Goal: Task Accomplishment & Management: Manage account settings

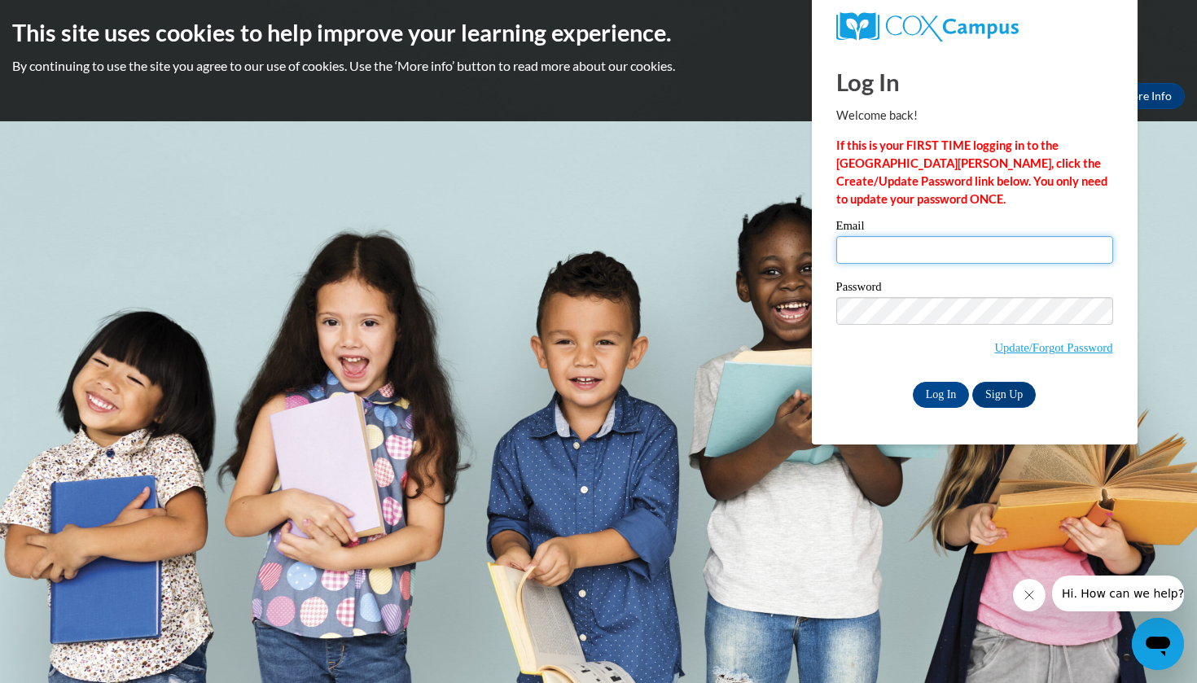
type input "[EMAIL_ADDRESS][DOMAIN_NAME]"
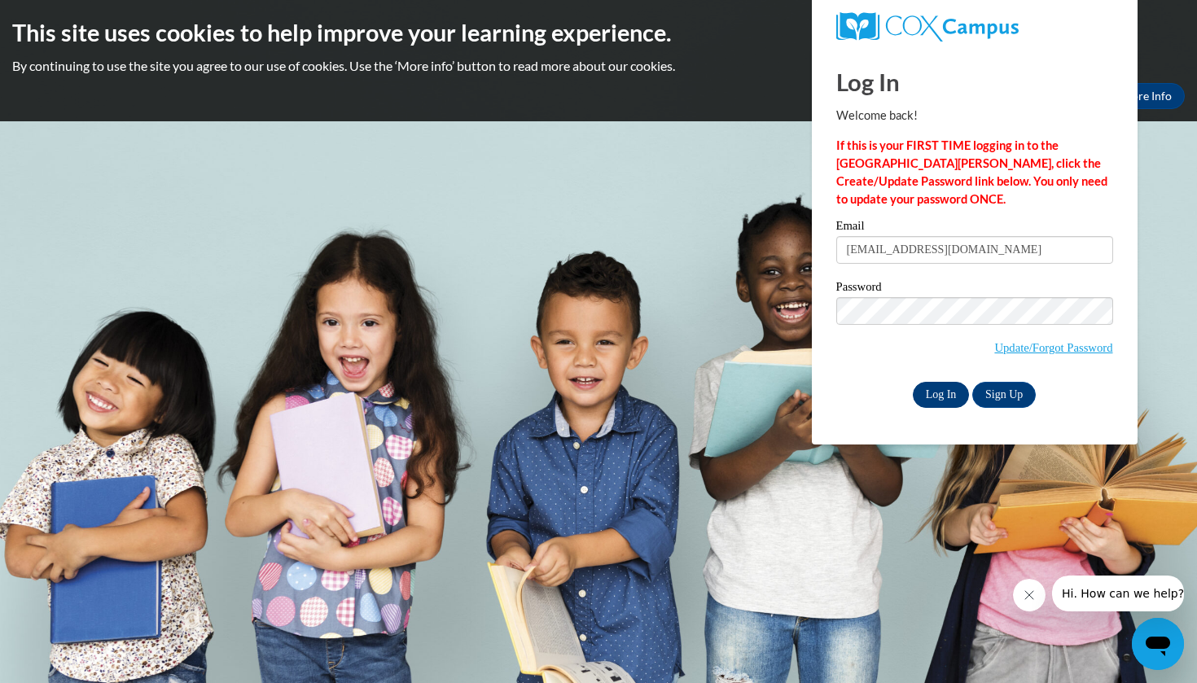
click at [949, 400] on input "Log In" at bounding box center [941, 395] width 57 height 26
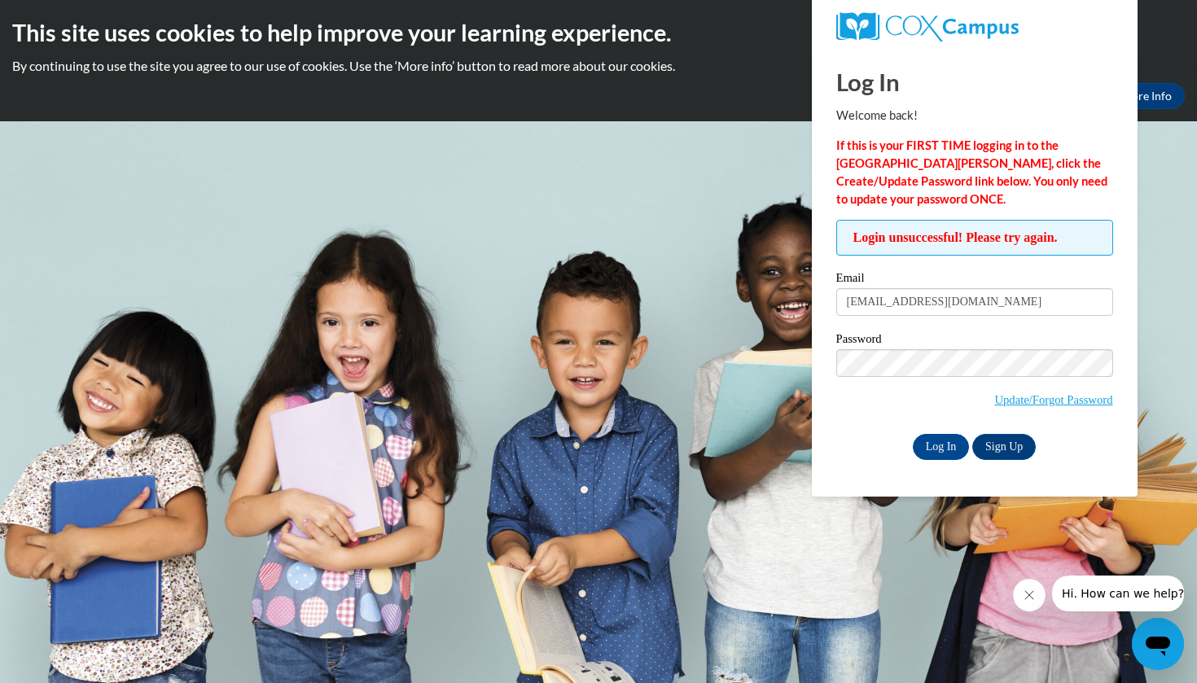
click at [896, 411] on span "Update/Forgot Password" at bounding box center [974, 383] width 277 height 68
click at [1021, 396] on link "Update/Forgot Password" at bounding box center [1053, 399] width 118 height 13
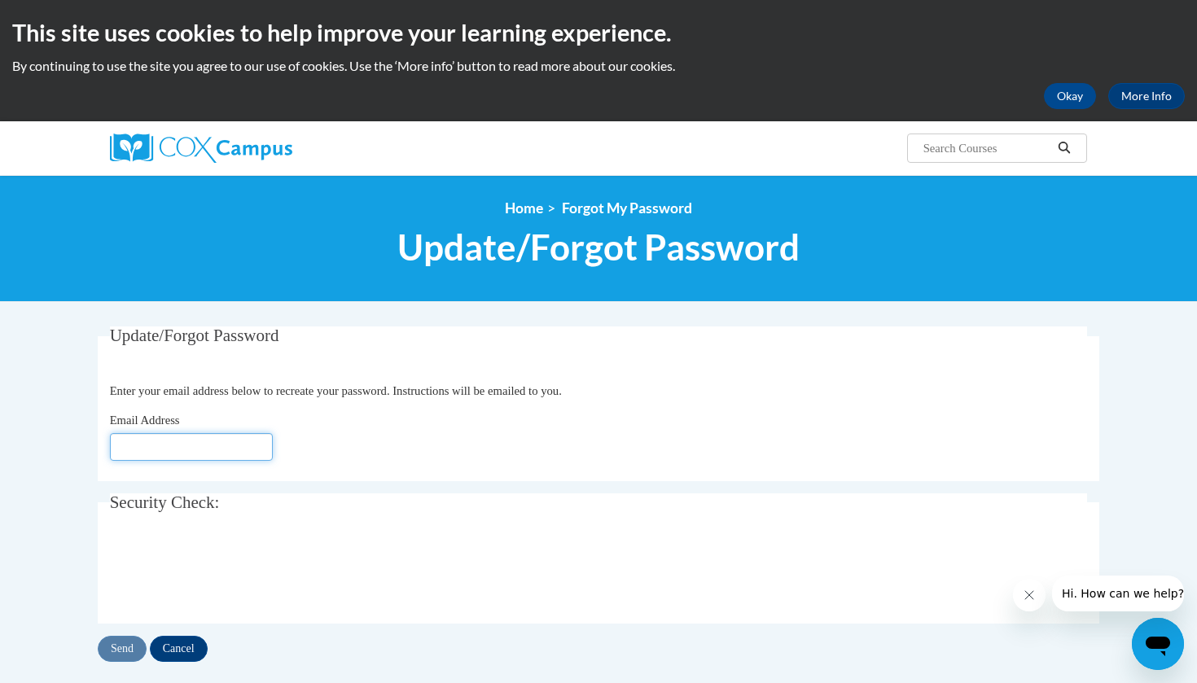
type input "[EMAIL_ADDRESS][DOMAIN_NAME]"
click at [114, 657] on input "Send" at bounding box center [122, 649] width 49 height 26
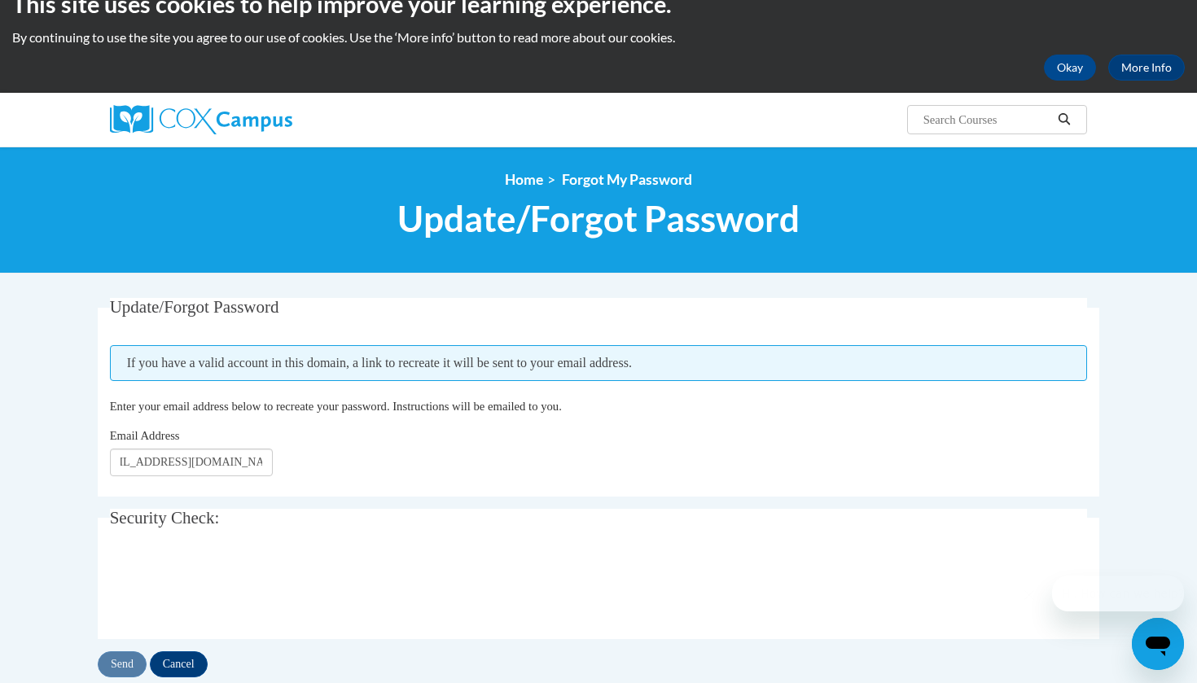
scroll to position [35, 0]
